Goal: Task Accomplishment & Management: Use online tool/utility

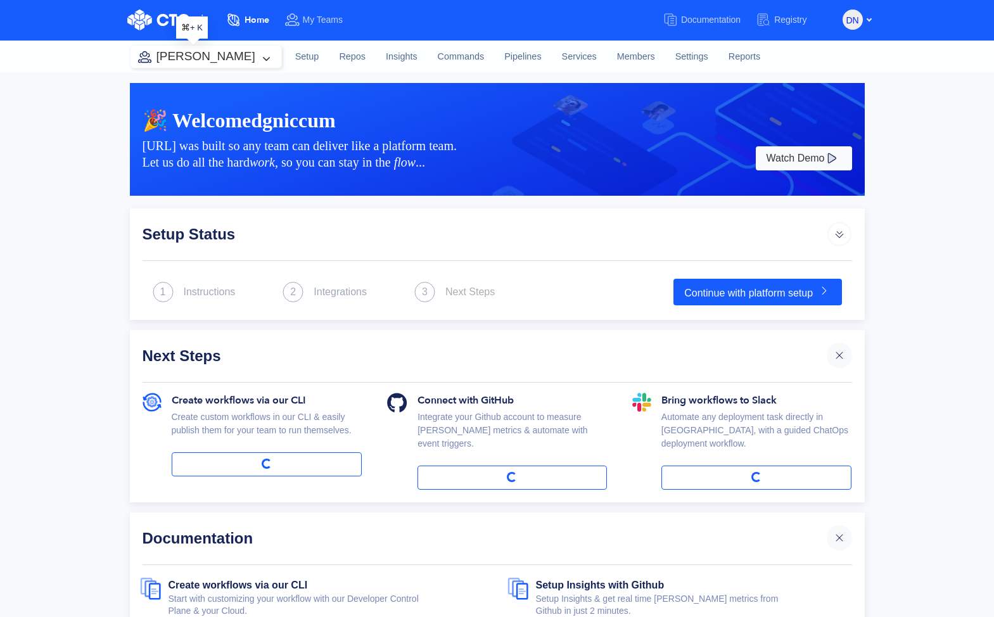
click at [201, 56] on button "[PERSON_NAME]" at bounding box center [205, 57] width 151 height 22
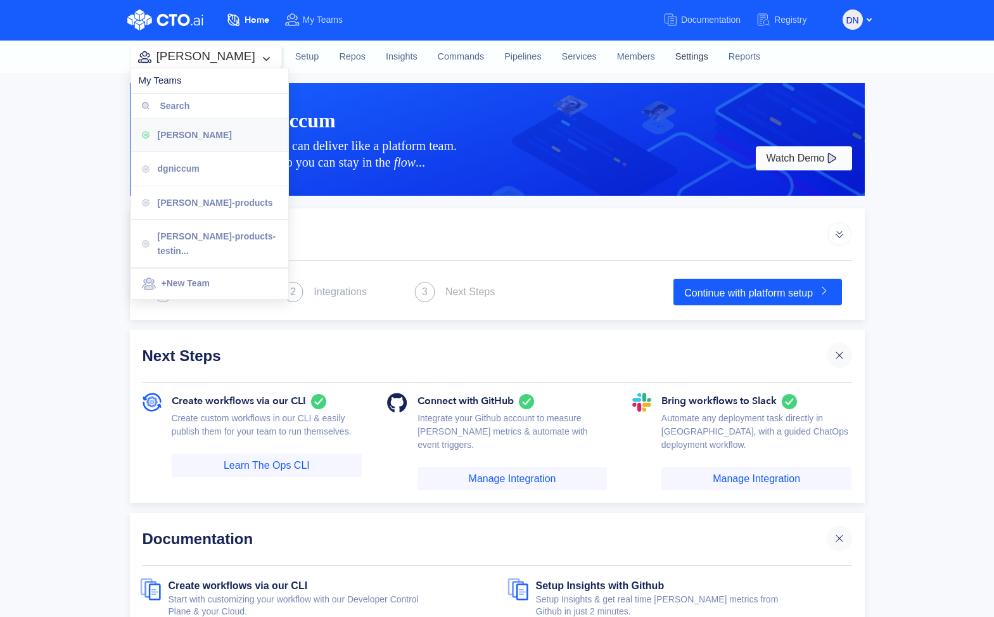
click at [667, 66] on link "Settings" at bounding box center [691, 57] width 53 height 34
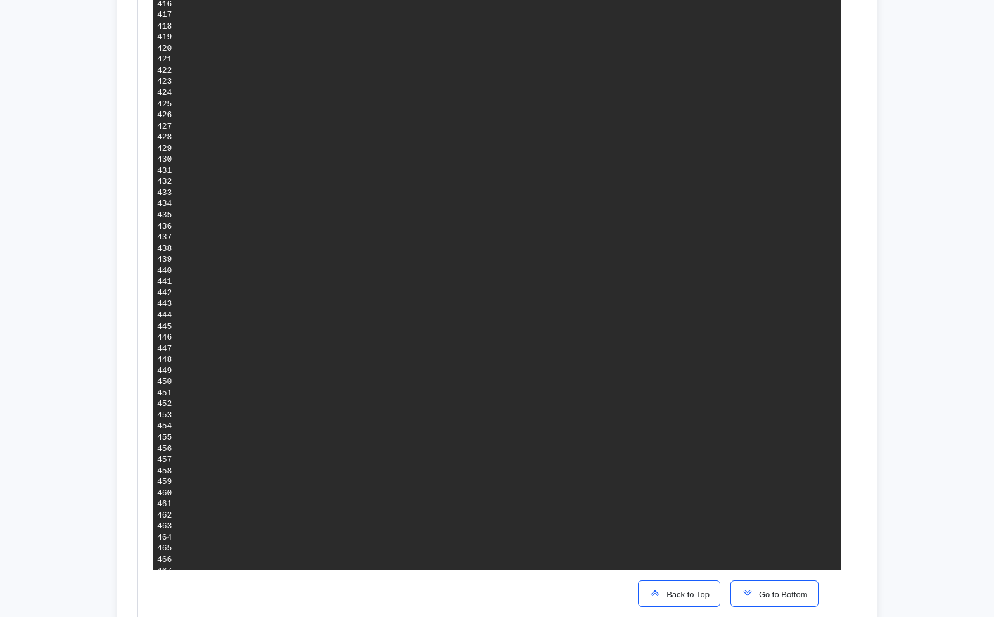
scroll to position [5054, 0]
copy span "58b7930fcf5dc692e9501cd99c9c1e2a25f23427"
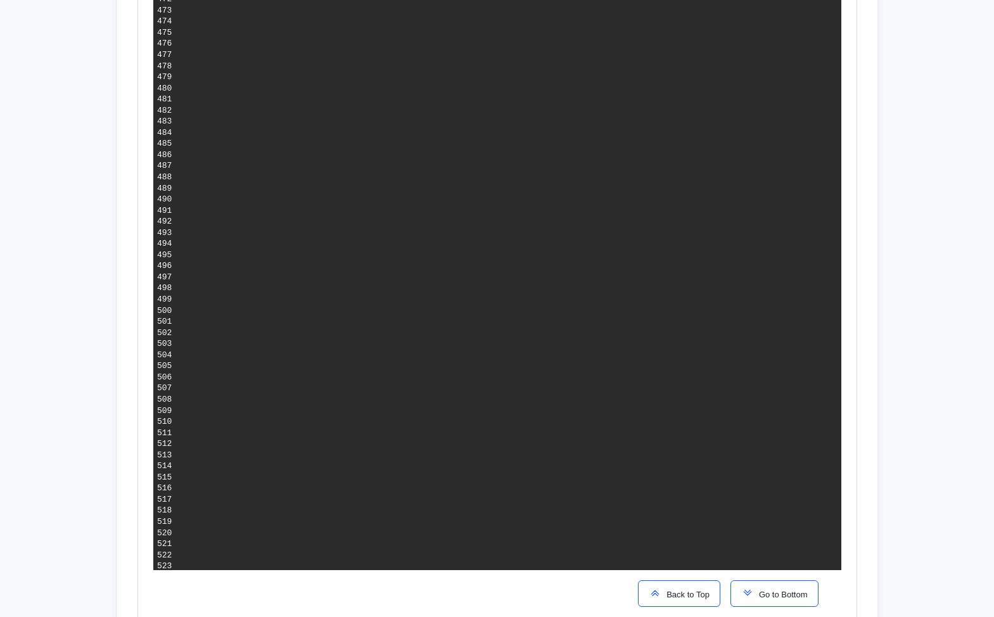
scroll to position [5375, 0]
